Goal: Communication & Community: Answer question/provide support

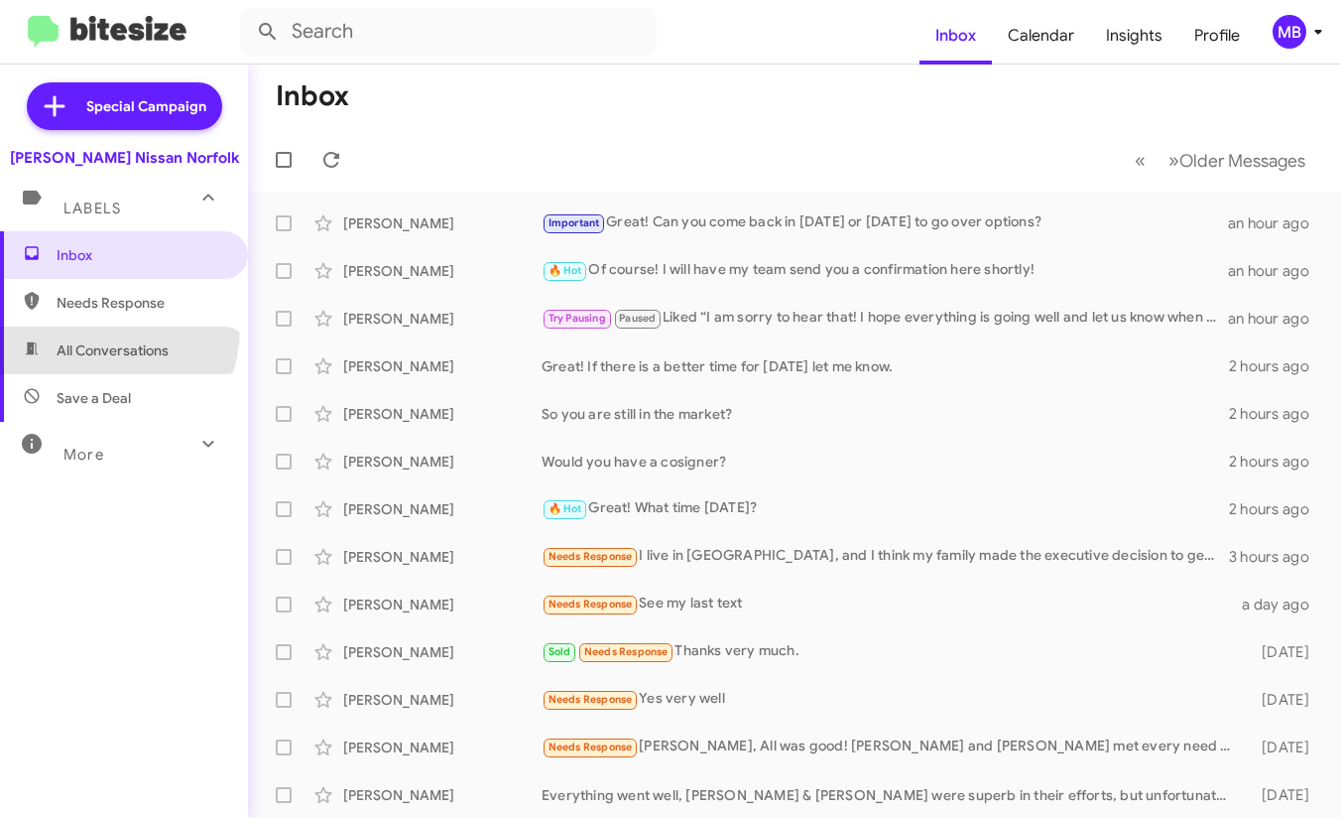
click at [78, 326] on span "All Conversations" at bounding box center [124, 350] width 248 height 48
type input "in:all-conversations"
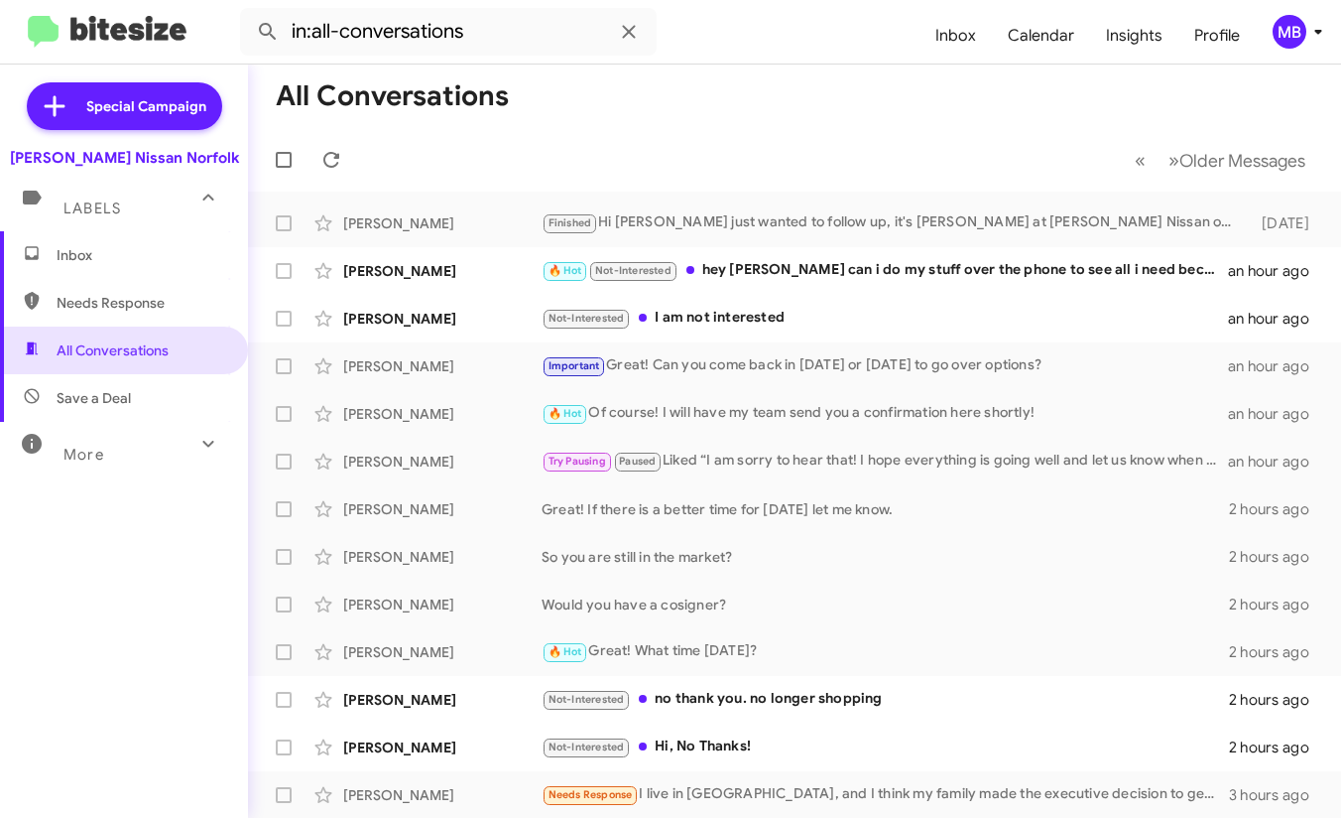
click at [102, 261] on span "Inbox" at bounding box center [141, 255] width 169 height 20
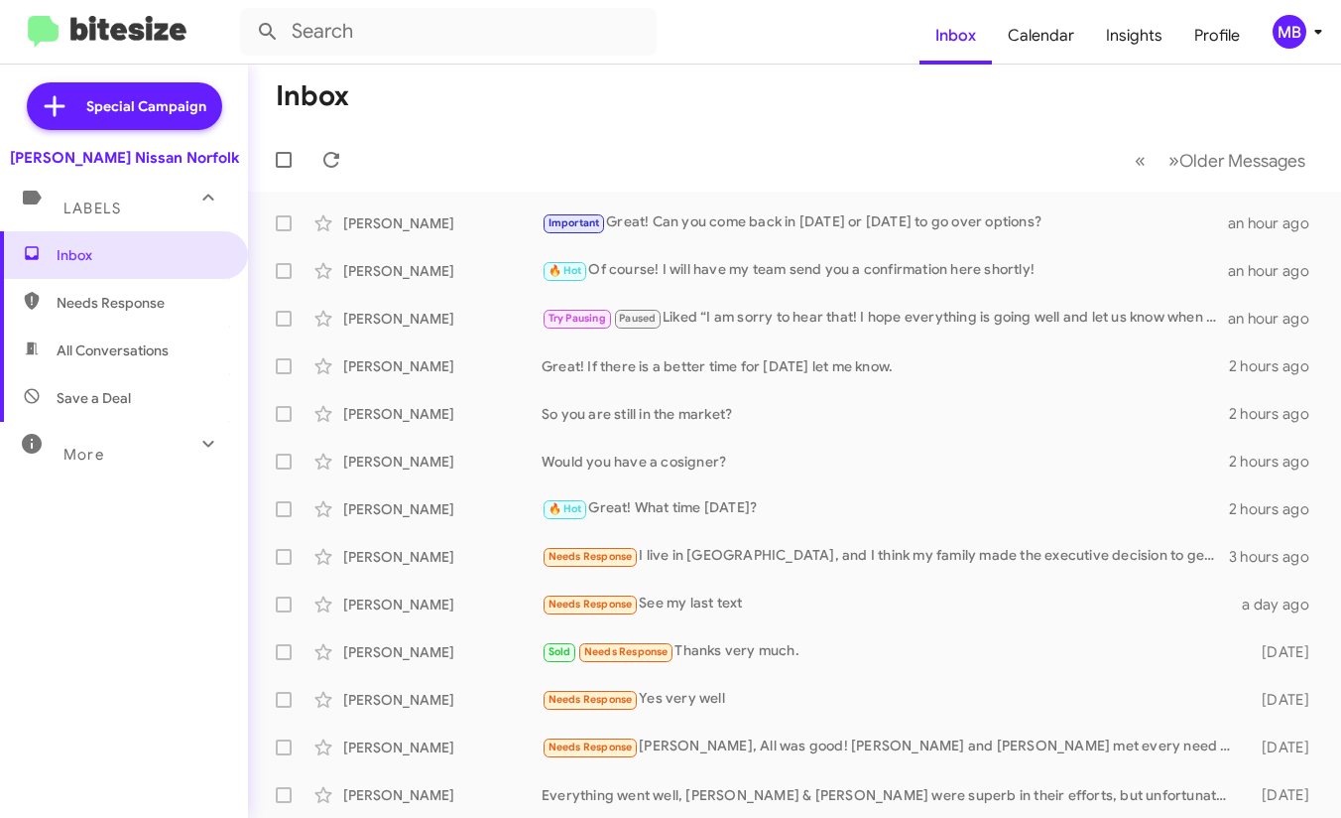
click at [575, 158] on mat-toolbar-row "« Previous » Next Older Messages" at bounding box center [794, 160] width 1093 height 64
click at [809, 81] on mat-toolbar-row "Inbox" at bounding box center [794, 96] width 1093 height 64
click at [901, 70] on mat-toolbar-row "Inbox" at bounding box center [794, 96] width 1093 height 64
click at [127, 310] on span "Needs Response" at bounding box center [141, 303] width 169 height 20
type input "in:needs-response"
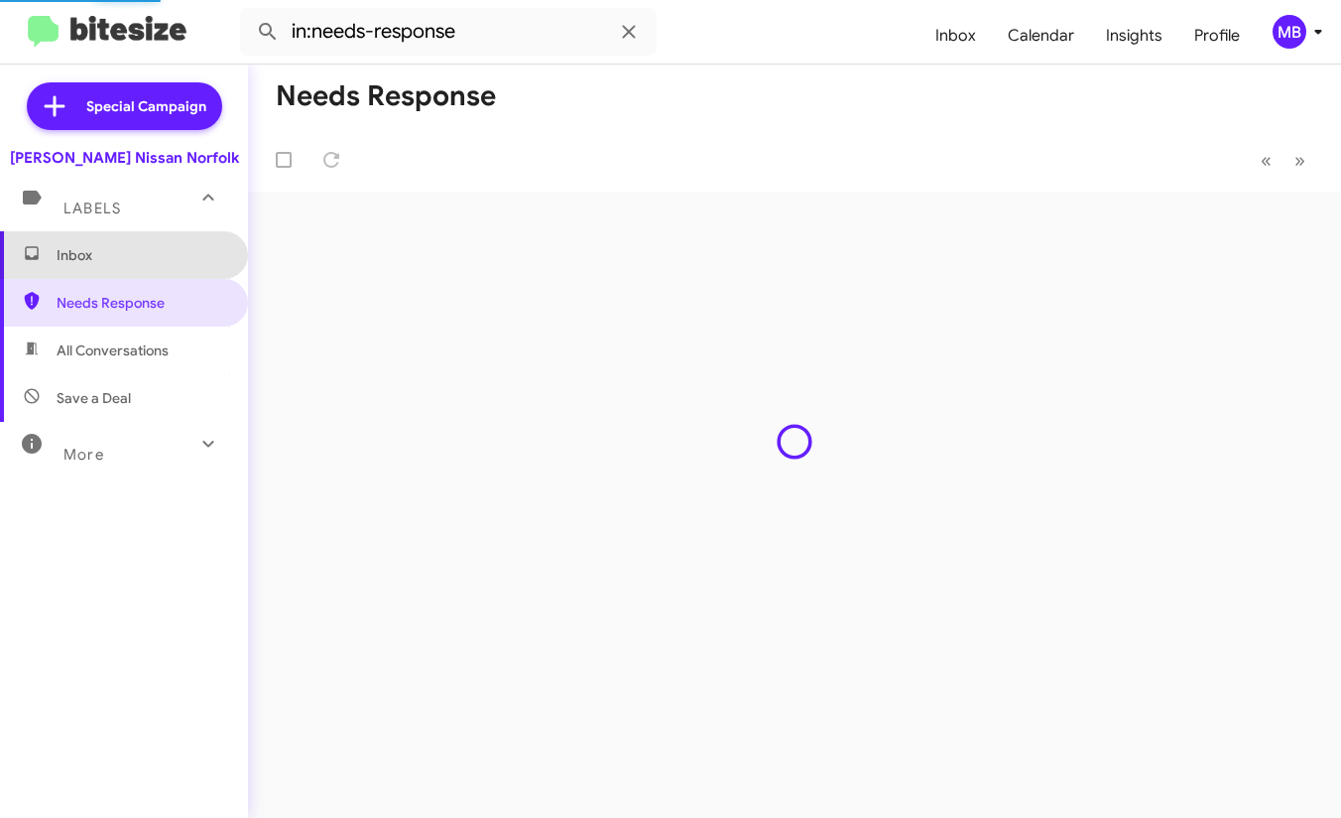
click at [139, 259] on span "Inbox" at bounding box center [141, 255] width 169 height 20
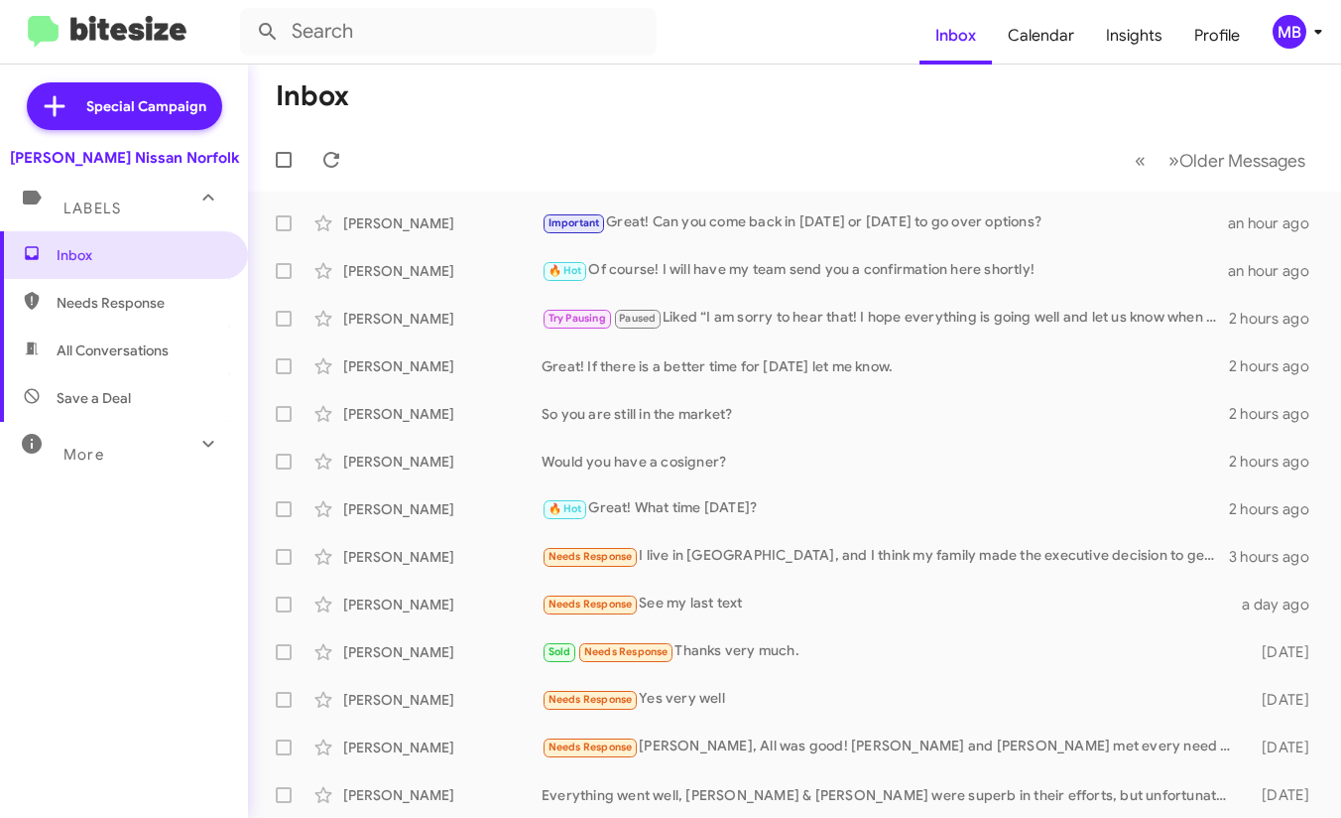
click at [547, 80] on mat-toolbar-row "Inbox" at bounding box center [794, 96] width 1093 height 64
click at [590, 136] on mat-toolbar-row "« Previous » Next Older Messages" at bounding box center [794, 160] width 1093 height 64
click at [124, 297] on span "Needs Response" at bounding box center [141, 303] width 169 height 20
type input "in:needs-response"
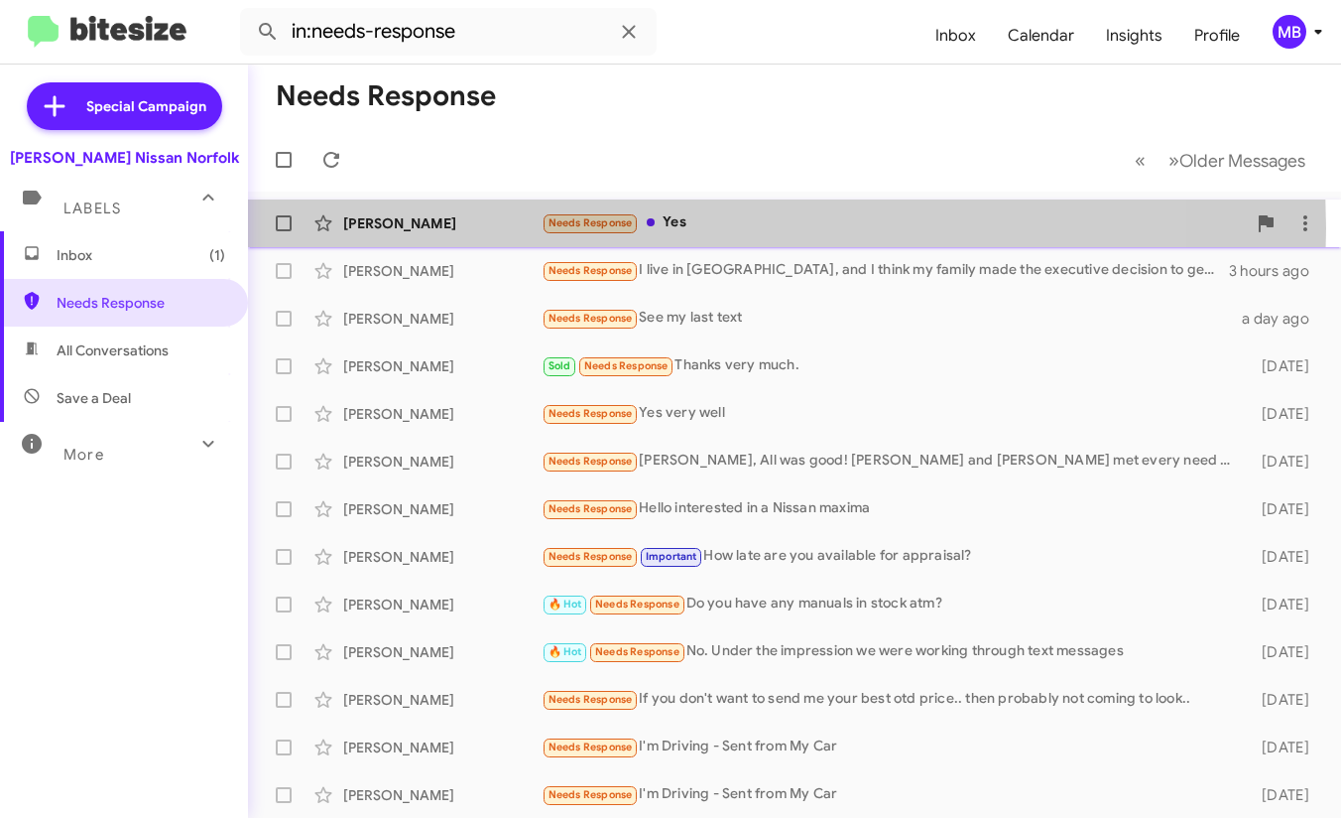
click at [626, 227] on span "Needs Response" at bounding box center [591, 222] width 84 height 13
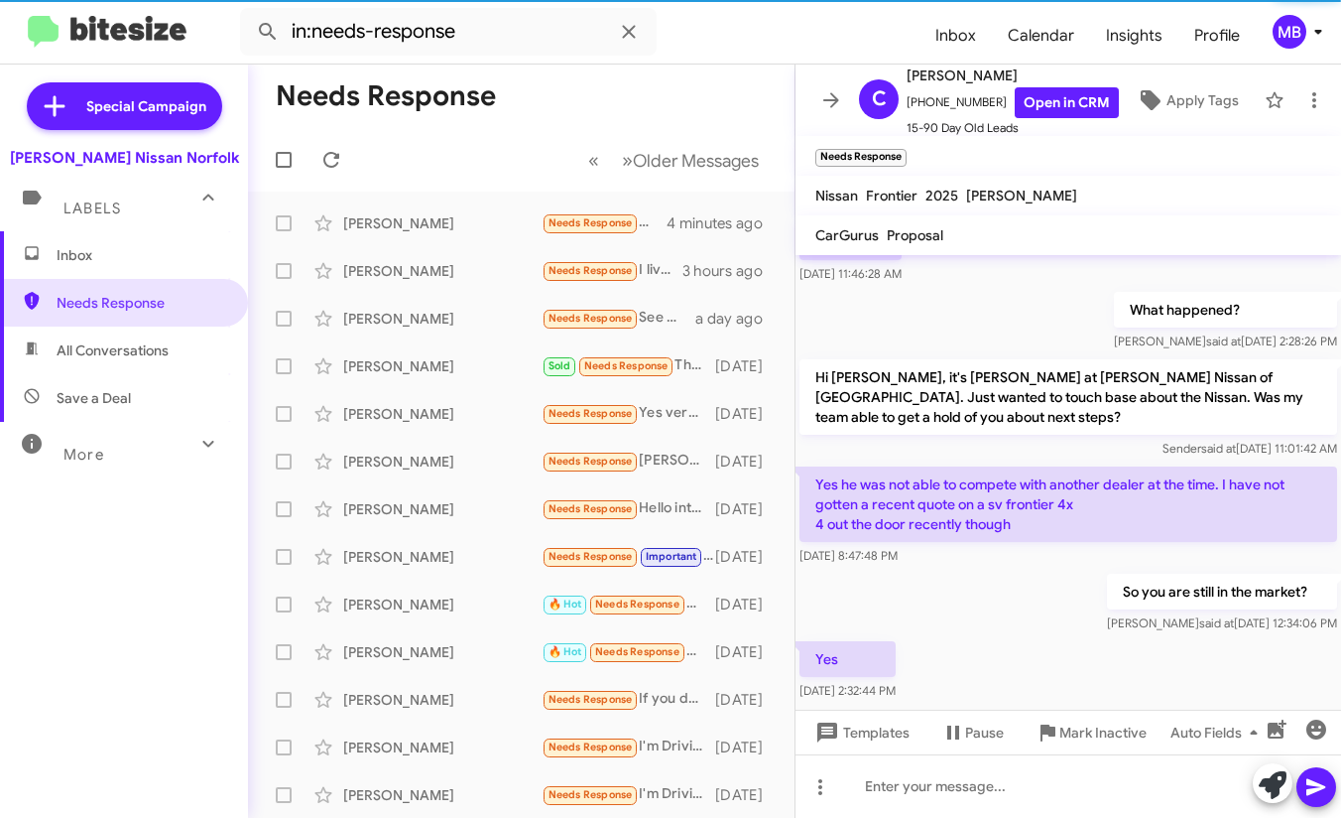
scroll to position [362, 0]
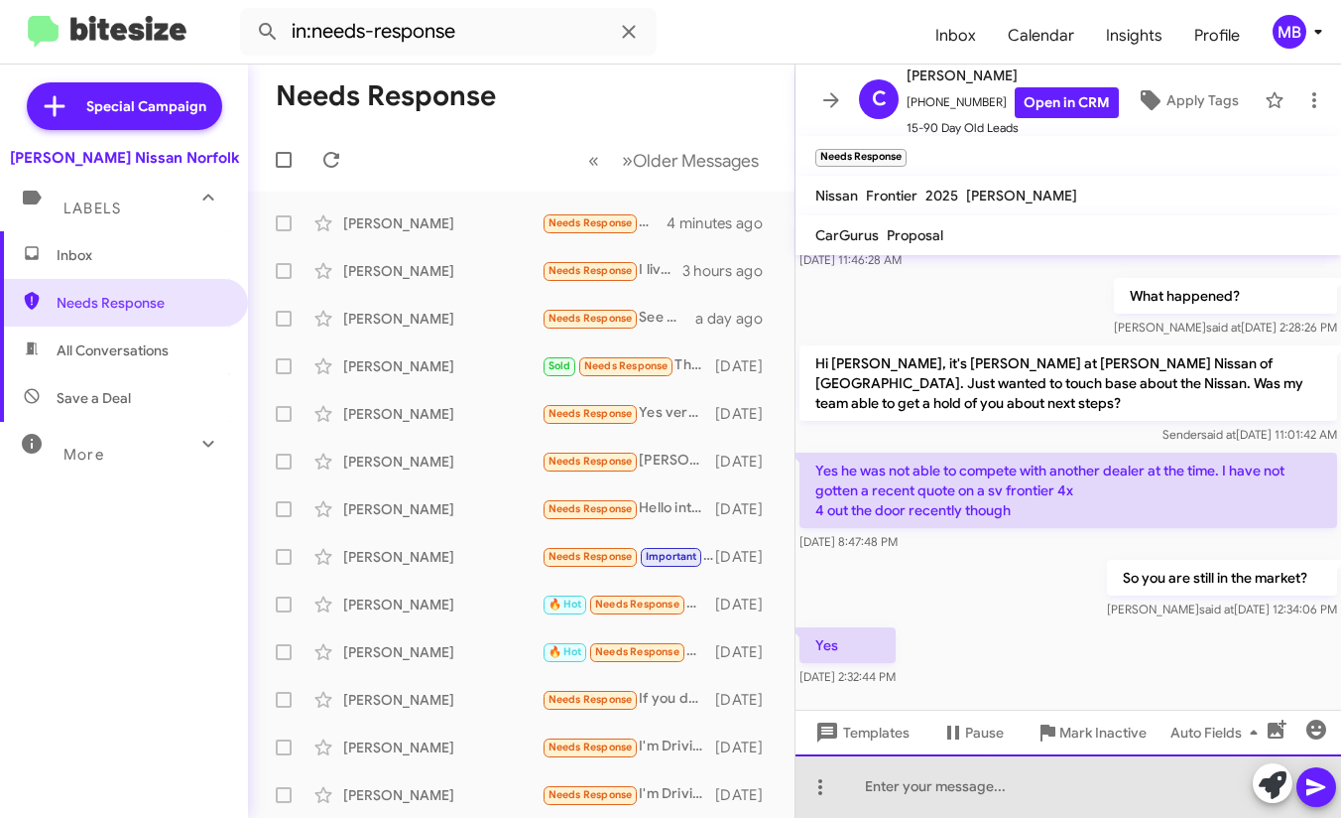
click at [1040, 770] on div at bounding box center [1069, 786] width 546 height 64
